Goal: Information Seeking & Learning: Learn about a topic

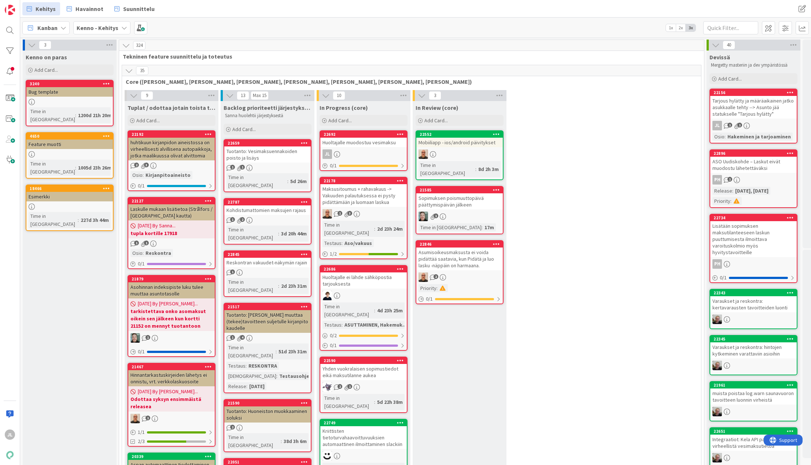
click at [362, 144] on div "Huoltajalle muodostuu vesimaksu" at bounding box center [363, 143] width 86 height 10
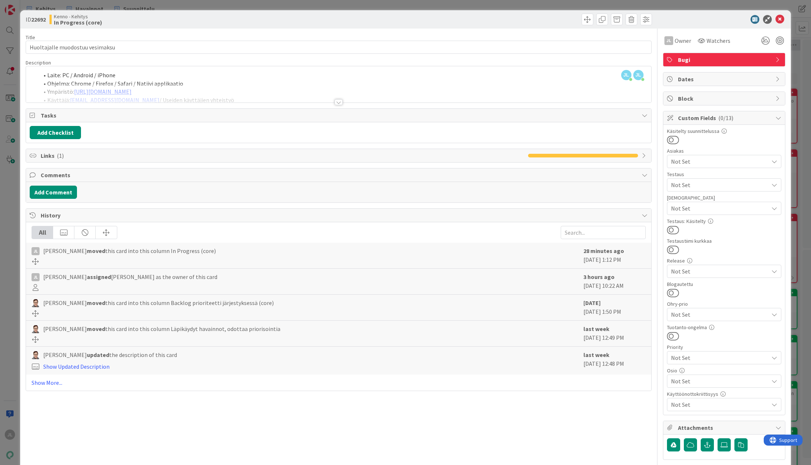
click at [467, 84] on div at bounding box center [338, 93] width 625 height 19
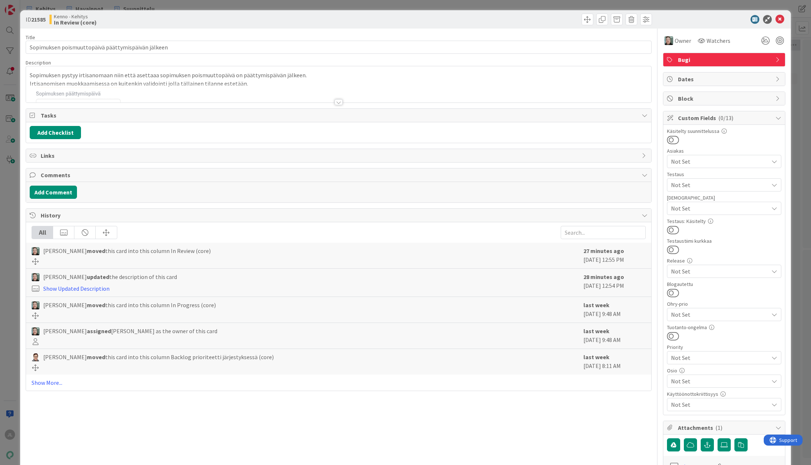
click at [209, 81] on p "Irtisanomisen muokkaamisessa on kuitenkin validointi jolla tällainen tilanne es…" at bounding box center [338, 83] width 617 height 8
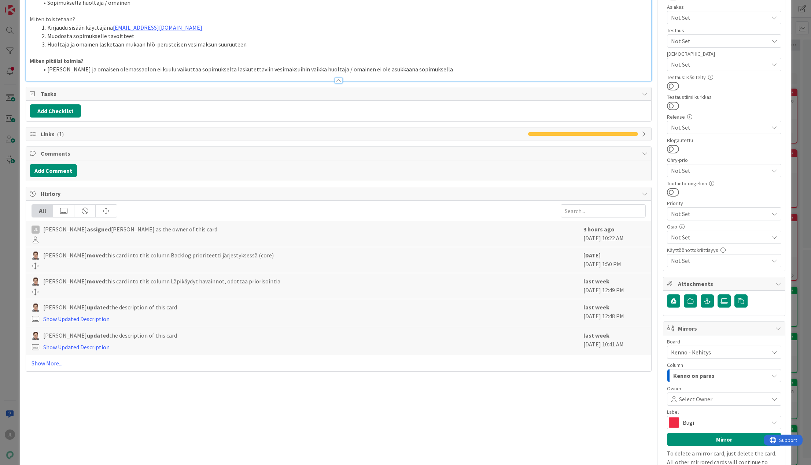
scroll to position [185, 0]
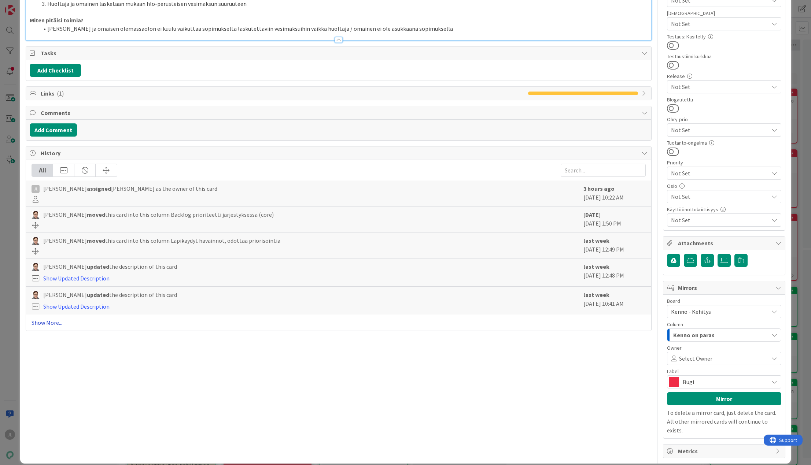
click at [44, 325] on link "Show More..." at bounding box center [339, 322] width 614 height 9
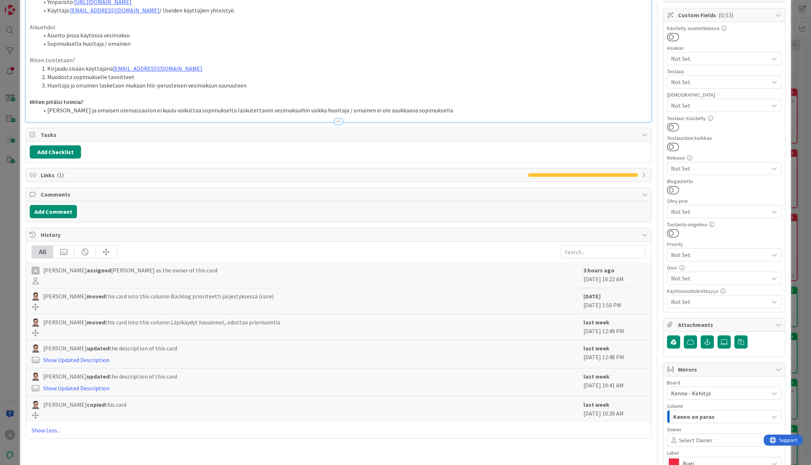
scroll to position [0, 0]
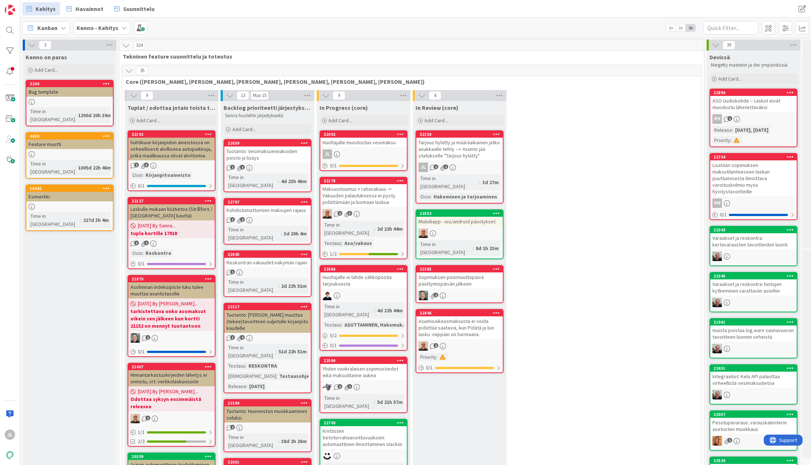
scroll to position [476, 0]
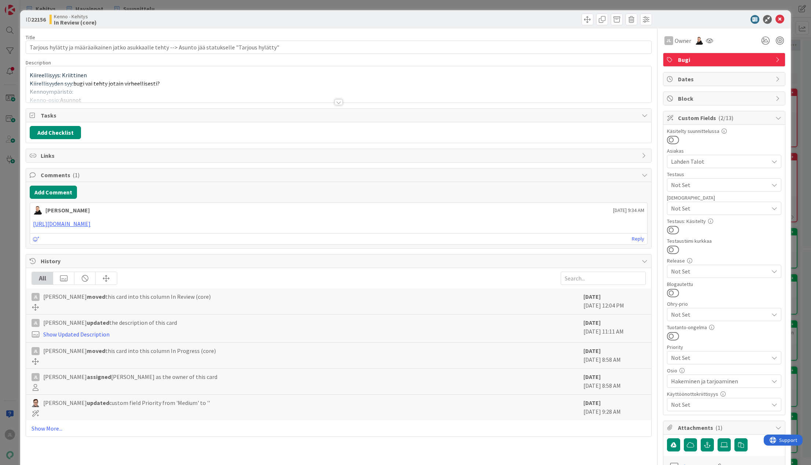
click at [464, 78] on p "Kiireellisyys: Kriittinen" at bounding box center [338, 75] width 617 height 8
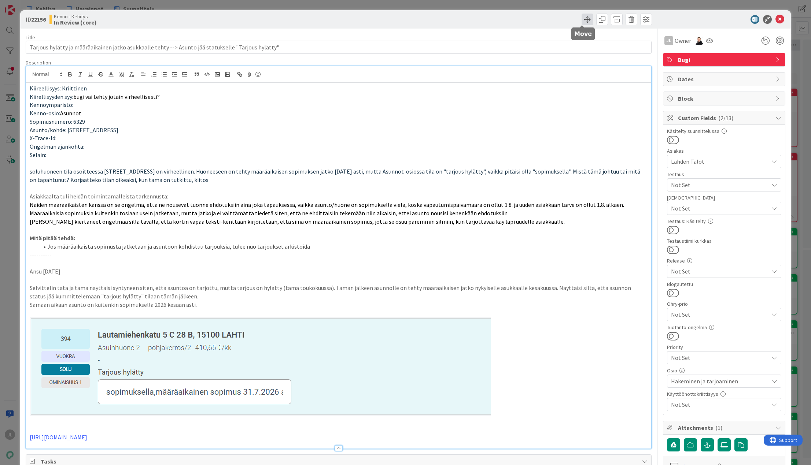
click at [581, 22] on span at bounding box center [587, 20] width 12 height 12
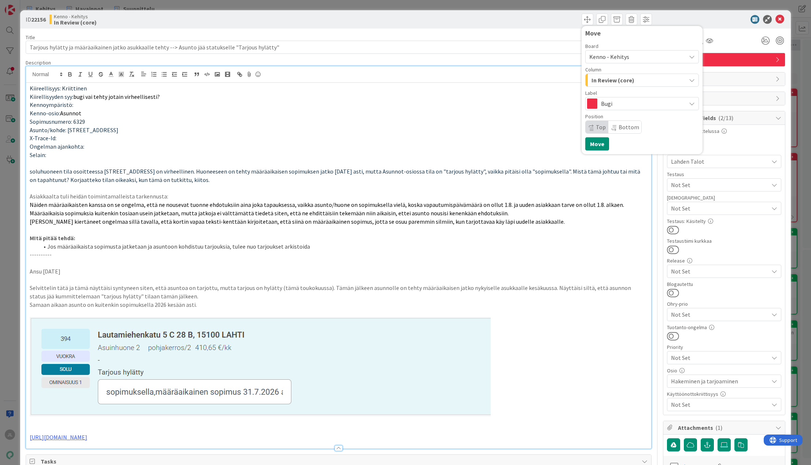
click at [610, 79] on span "In Review (core)" at bounding box center [612, 80] width 43 height 10
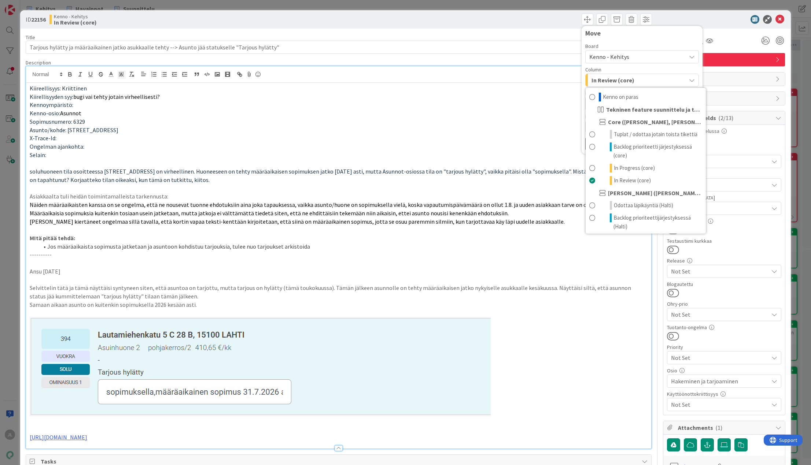
click at [775, 18] on icon at bounding box center [779, 19] width 9 height 9
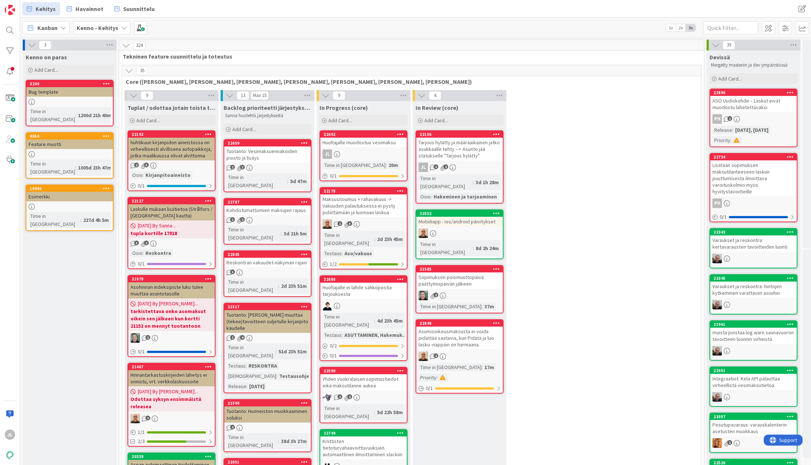
click at [774, 18] on div "Kanban Kenno - Kehitys 1x 2x 3x" at bounding box center [415, 28] width 790 height 20
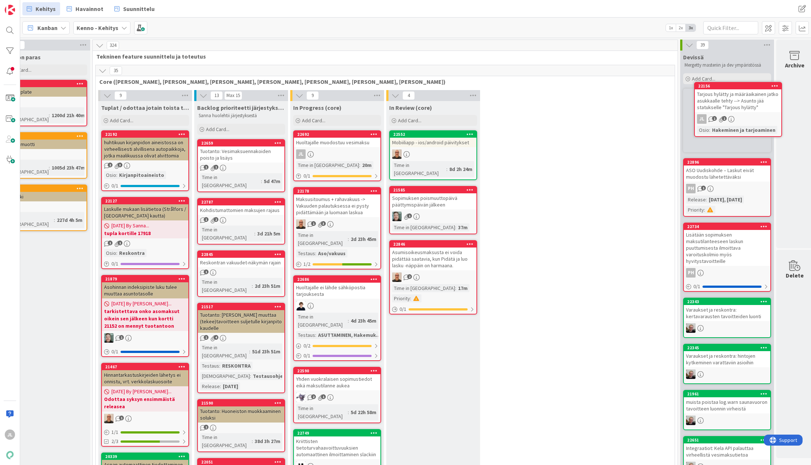
scroll to position [0, 36]
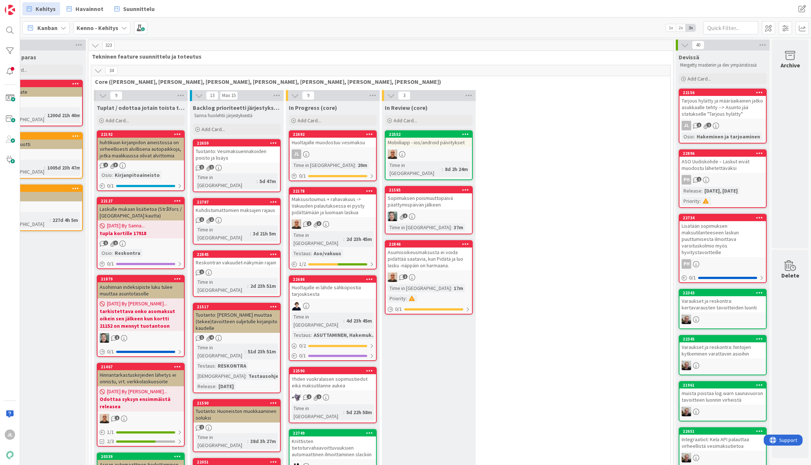
click at [702, 100] on div "Tarjous hylätty ja määräaikainen jatko asukkaalle tehty --> Asunto jää statukse…" at bounding box center [722, 107] width 86 height 23
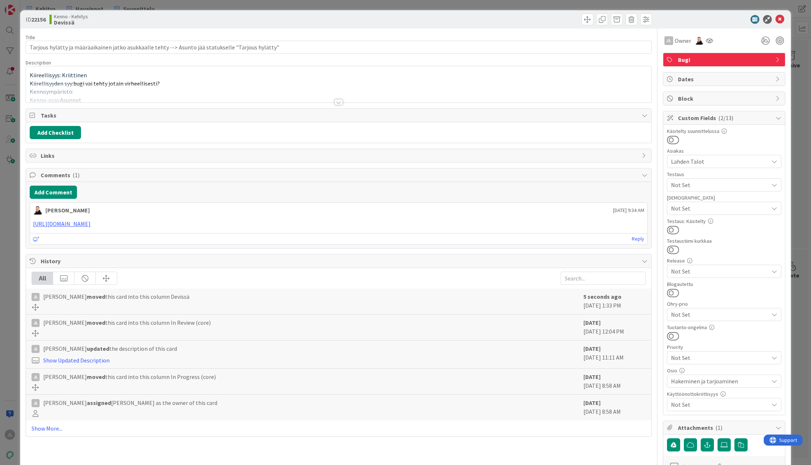
click at [280, 76] on div "Kiireellisyys: Kriittinen Kiirellisyyden syy: bugi vai tehty jotain virheellise…" at bounding box center [338, 84] width 625 height 36
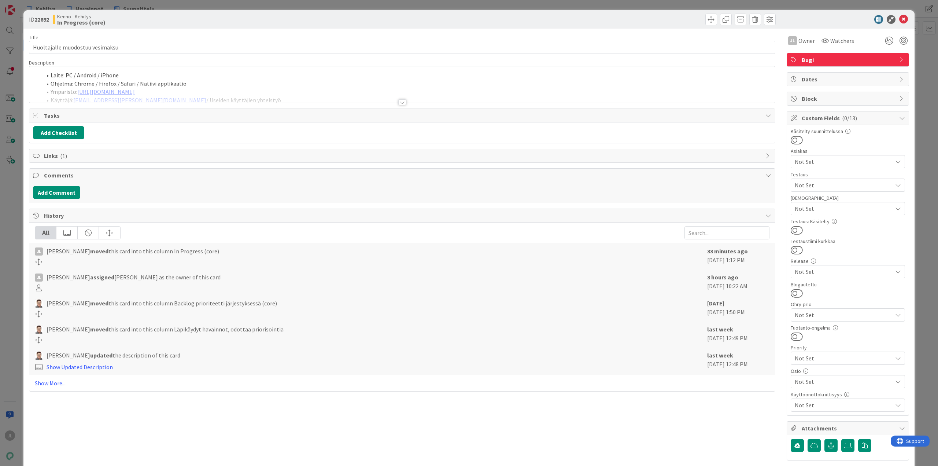
click at [242, 82] on li "Ohjelma: Chrome / Firefox / Safari / Natiivi applikaatio" at bounding box center [406, 83] width 729 height 8
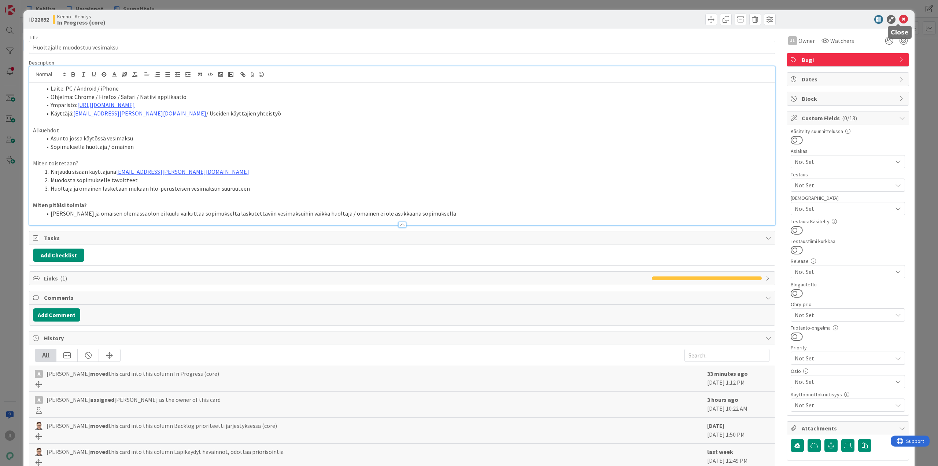
click at [899, 18] on icon at bounding box center [903, 19] width 9 height 9
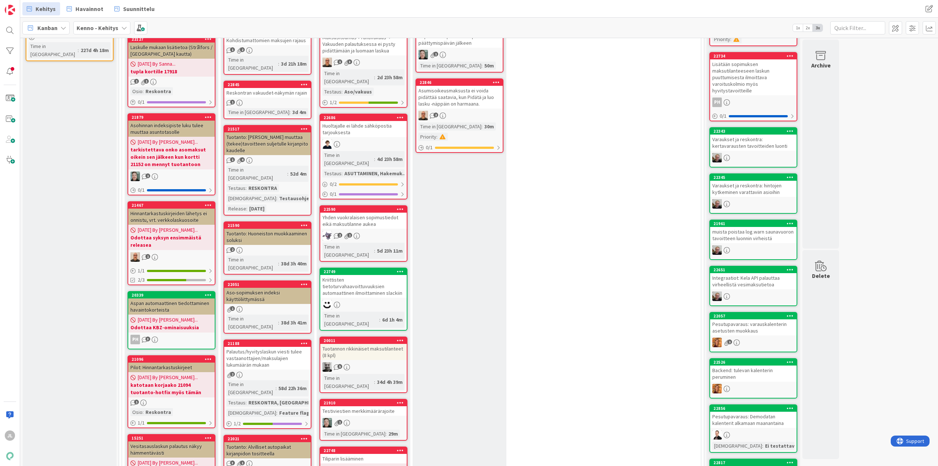
scroll to position [37, 0]
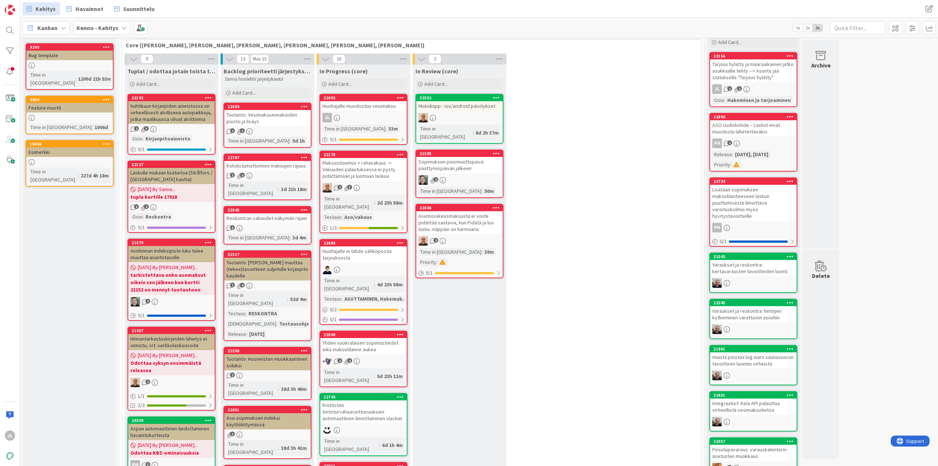
click at [359, 111] on link "22692 Huoltajalle muodostuu vesimaksu JL Time in Column : 33m 0 / 1" at bounding box center [363, 119] width 88 height 51
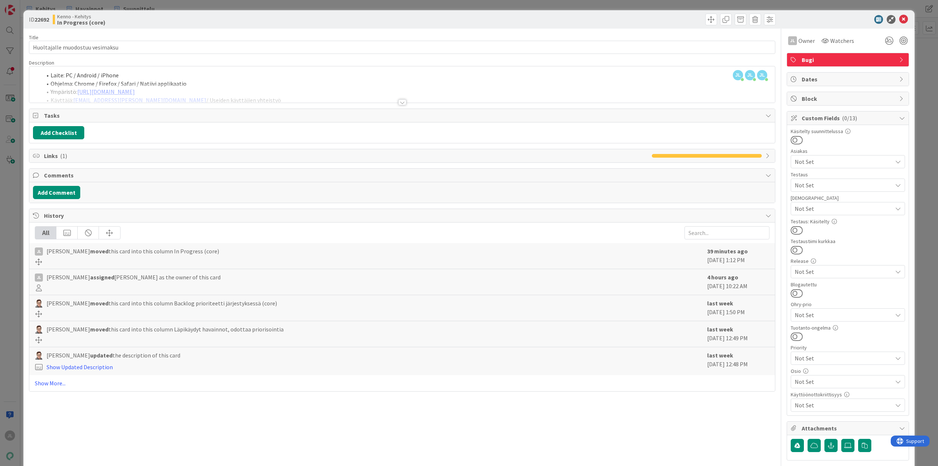
click at [258, 87] on div at bounding box center [401, 93] width 745 height 19
